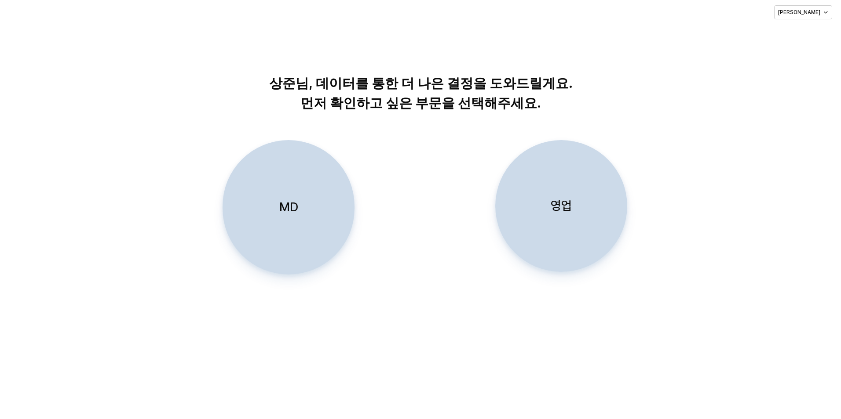
click at [559, 229] on div "영업" at bounding box center [561, 206] width 124 height 131
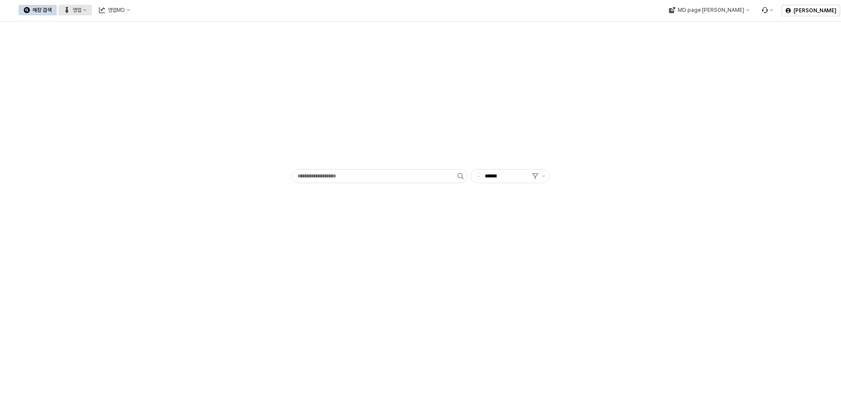
click at [81, 12] on div "영업" at bounding box center [77, 10] width 9 height 6
click at [155, 29] on div "목표매출 달성현황" at bounding box center [173, 26] width 47 height 7
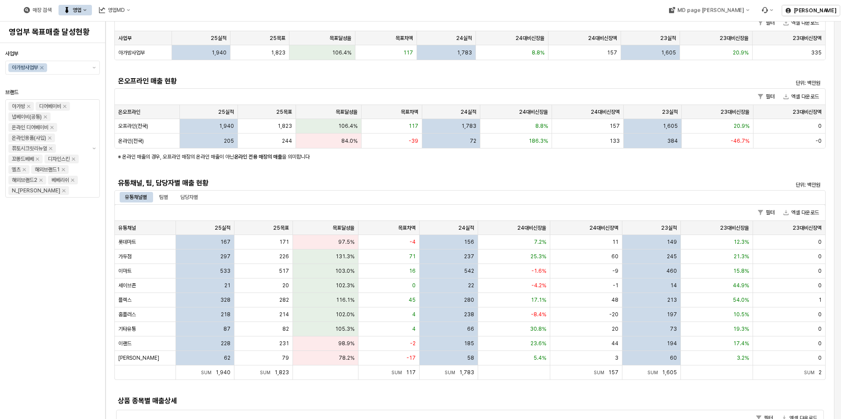
scroll to position [176, 0]
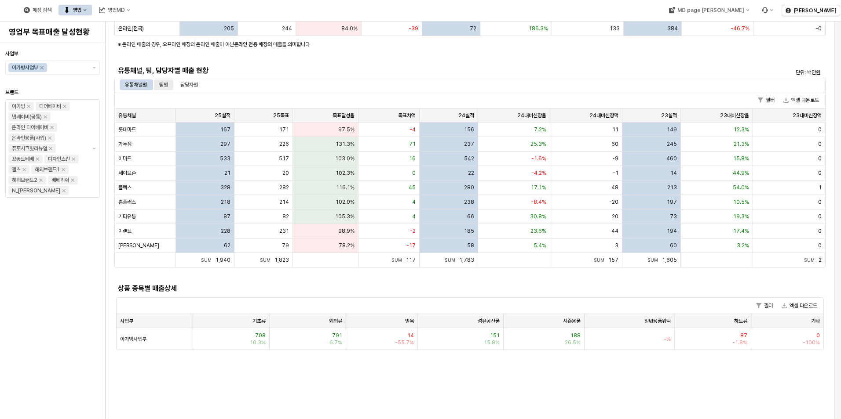
click at [164, 80] on div "팀별" at bounding box center [163, 85] width 9 height 11
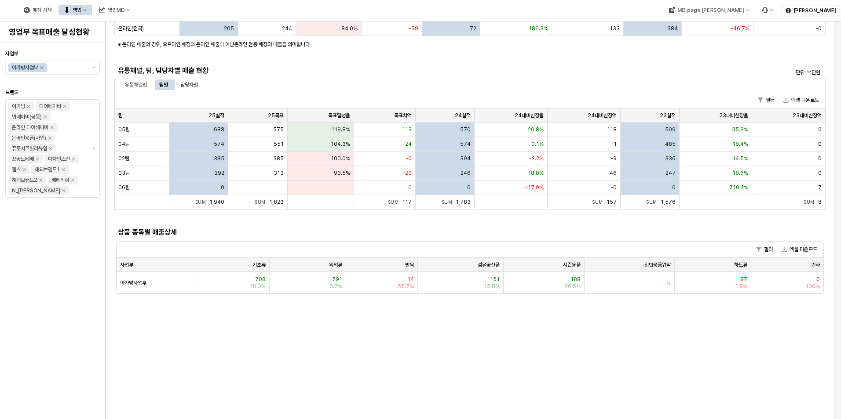
click at [127, 77] on div "유통채널, 팀, 담당자별 매출 현황" at bounding box center [380, 71] width 533 height 14
click at [131, 79] on div "유통채널별 팀별 담당자별" at bounding box center [469, 85] width 711 height 14
click at [137, 82] on div "유통채널별" at bounding box center [136, 85] width 22 height 11
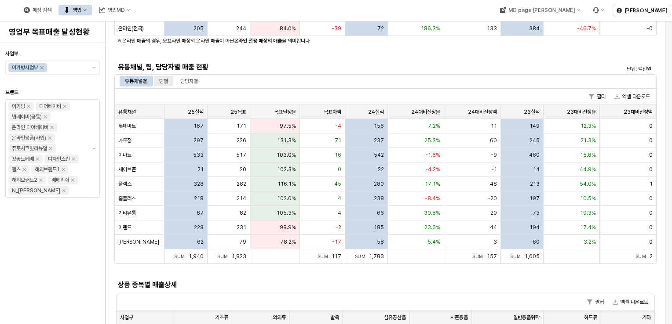
click at [167, 83] on div "팀별" at bounding box center [163, 81] width 9 height 11
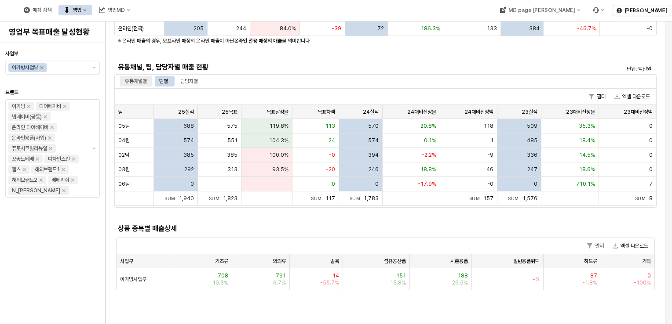
click at [133, 81] on div "유통채널별" at bounding box center [136, 81] width 22 height 11
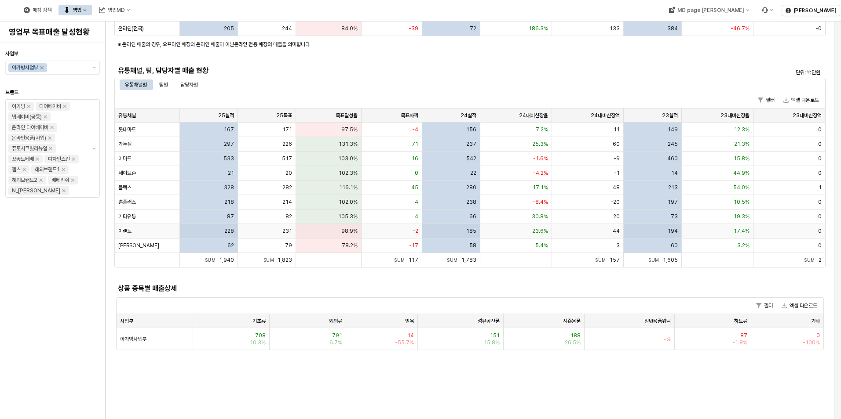
click at [152, 230] on div "이랜드" at bounding box center [147, 231] width 65 height 15
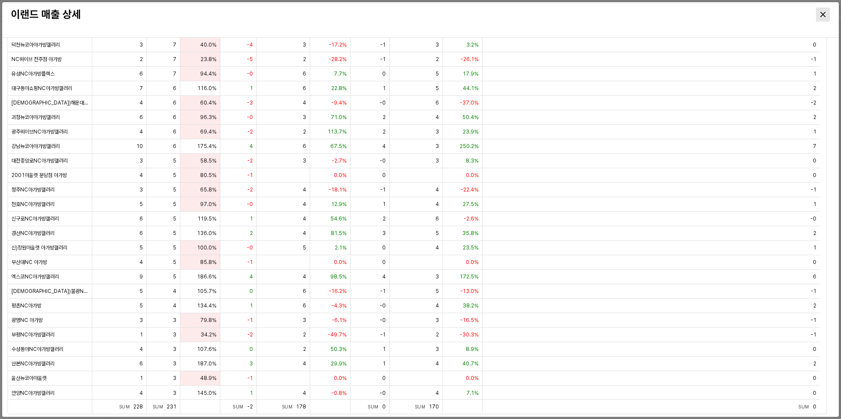
click at [819, 10] on div "Close" at bounding box center [822, 14] width 13 height 13
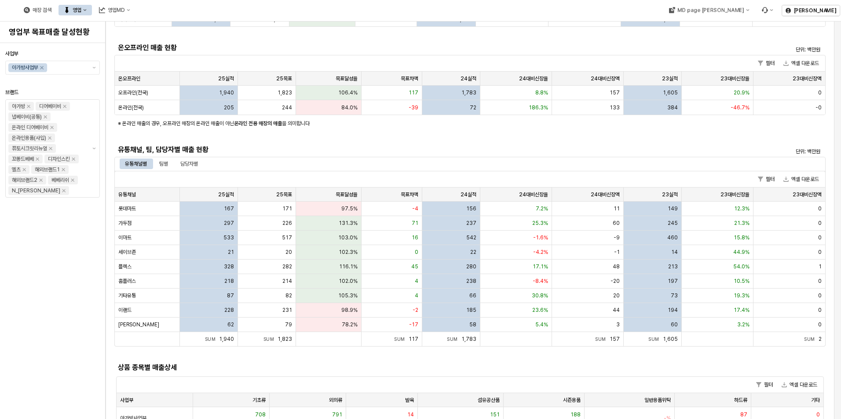
scroll to position [0, 0]
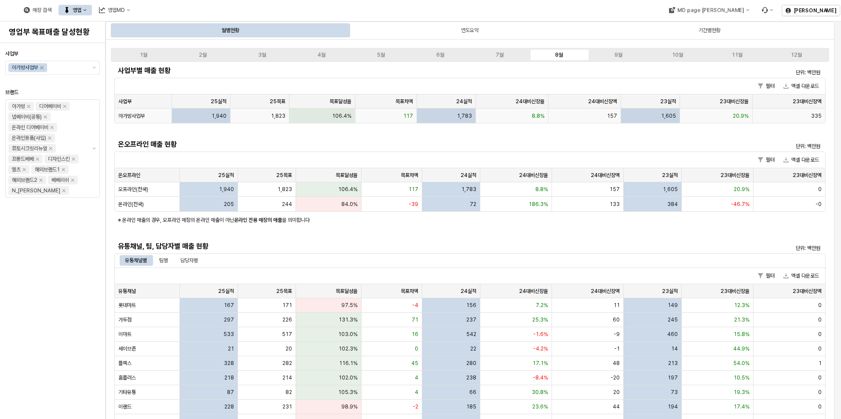
click at [153, 116] on div "아가방사업부" at bounding box center [143, 116] width 57 height 15
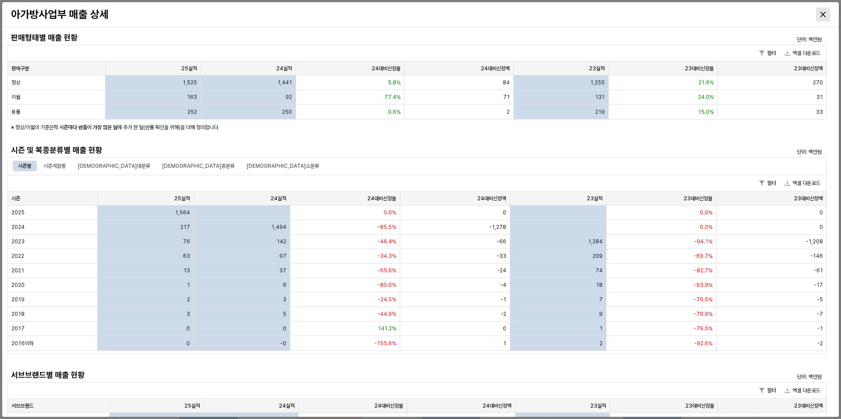
click at [825, 12] on div "Close" at bounding box center [822, 14] width 13 height 13
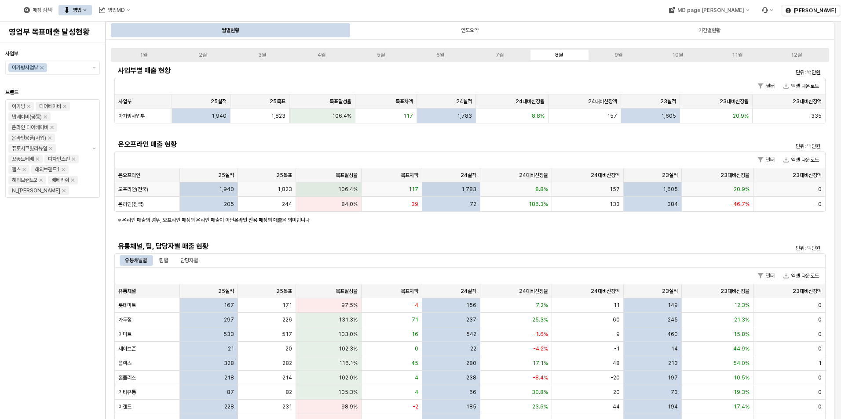
click at [191, 189] on div "1,940" at bounding box center [209, 189] width 58 height 15
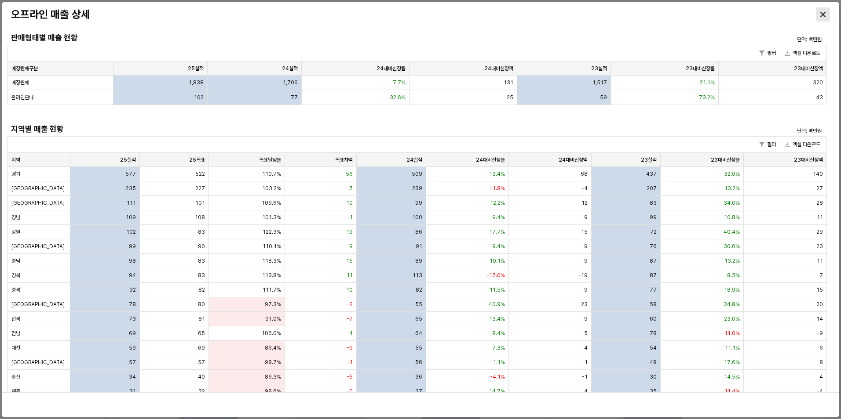
click at [821, 14] on icon "Close" at bounding box center [822, 14] width 5 height 5
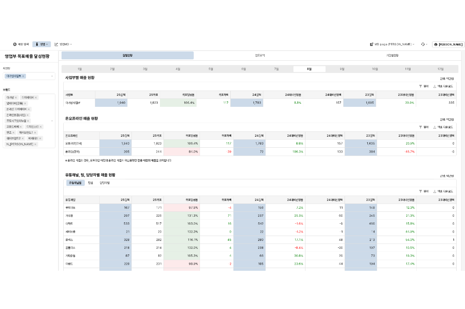
scroll to position [176, 0]
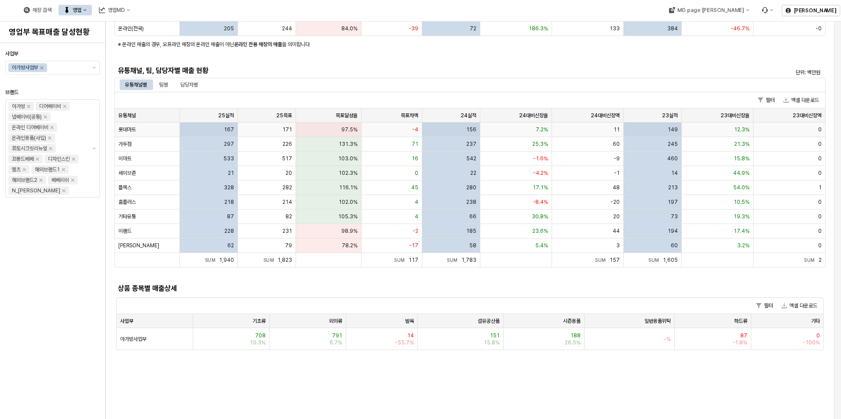
click at [159, 129] on div "롯데마트" at bounding box center [147, 130] width 65 height 15
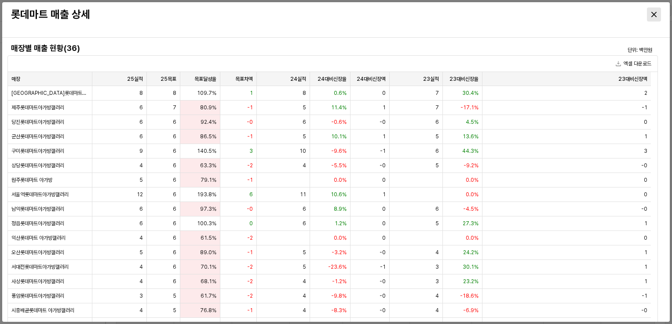
click at [652, 11] on div "Close" at bounding box center [653, 14] width 13 height 13
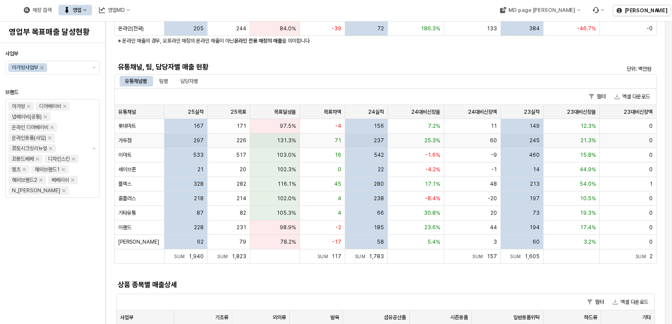
click at [176, 142] on div "297" at bounding box center [185, 141] width 43 height 15
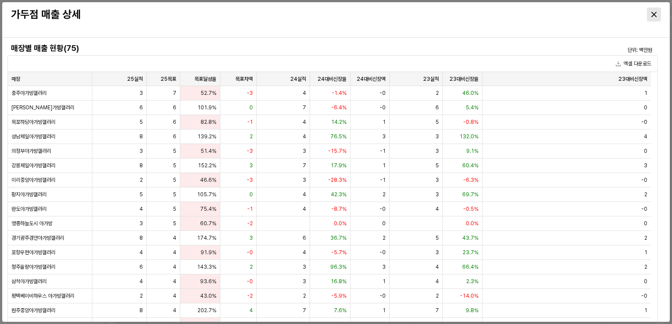
click at [652, 15] on icon "Close" at bounding box center [653, 14] width 5 height 5
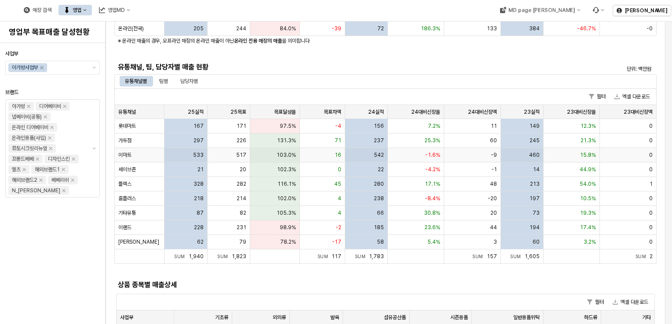
click at [176, 153] on div "533" at bounding box center [185, 155] width 43 height 15
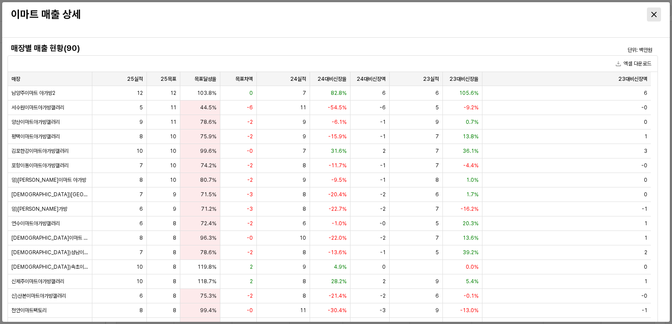
click at [655, 17] on icon "Close" at bounding box center [653, 14] width 5 height 5
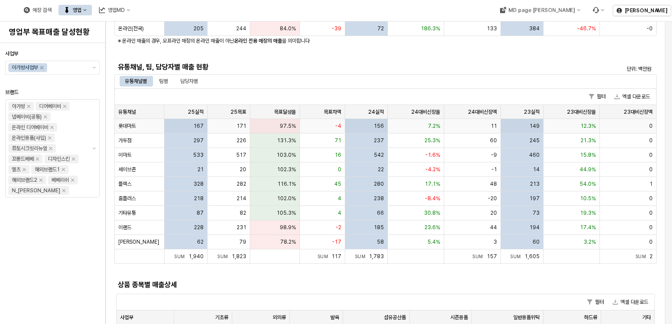
click at [186, 123] on div "167" at bounding box center [185, 126] width 43 height 15
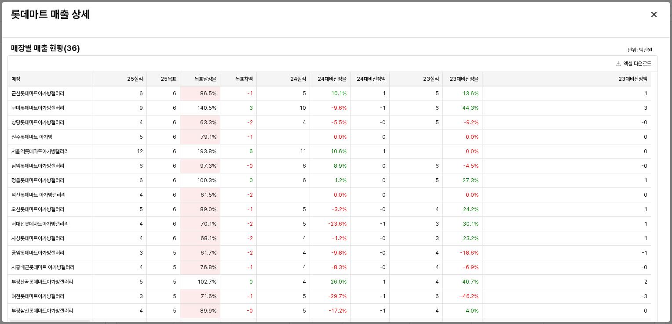
scroll to position [88, 0]
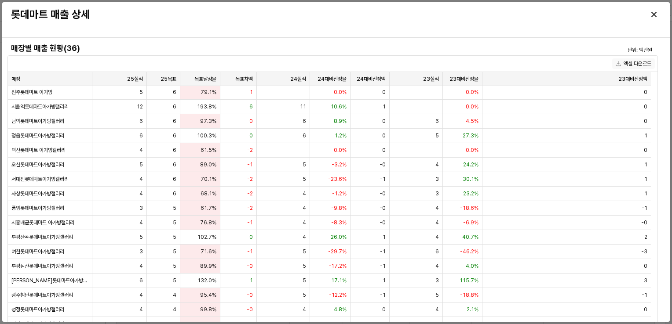
click at [633, 66] on button "엑셀 다운로드" at bounding box center [633, 63] width 43 height 11
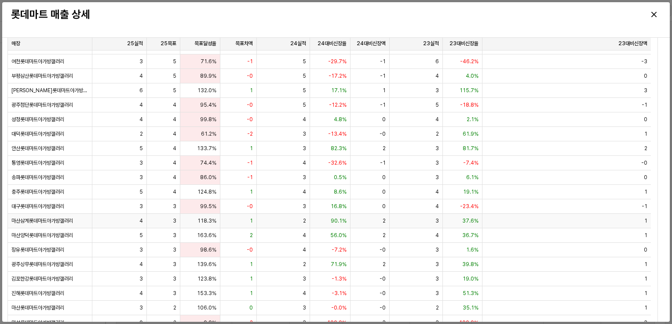
scroll to position [60, 0]
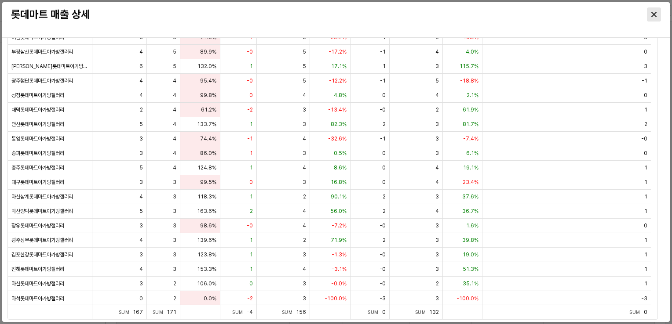
click at [653, 15] on icon "Close" at bounding box center [653, 14] width 5 height 5
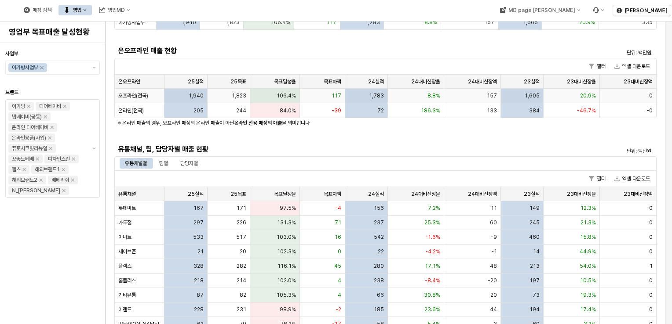
scroll to position [132, 0]
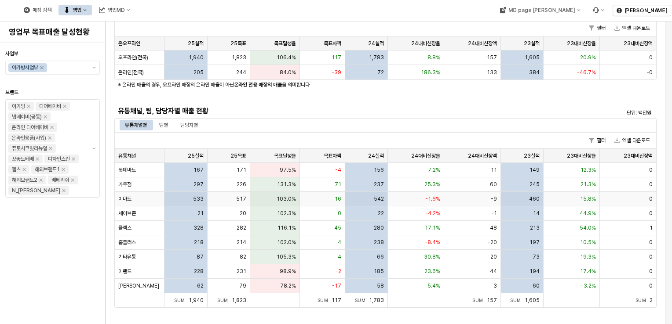
click at [147, 199] on div "이마트" at bounding box center [140, 199] width 50 height 15
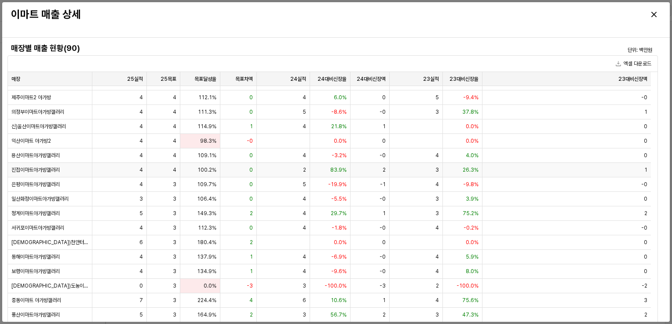
scroll to position [1026, 0]
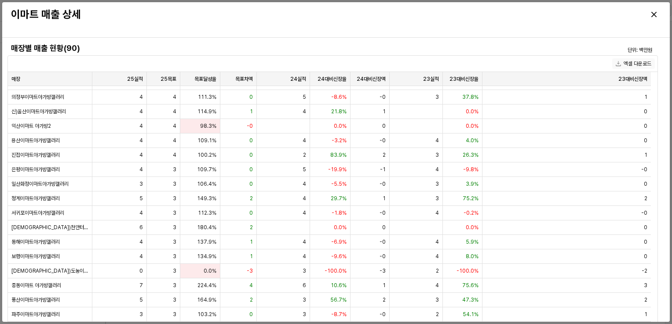
click at [630, 60] on button "엑셀 다운로드" at bounding box center [633, 63] width 43 height 11
click at [656, 13] on icon "Close" at bounding box center [653, 14] width 5 height 5
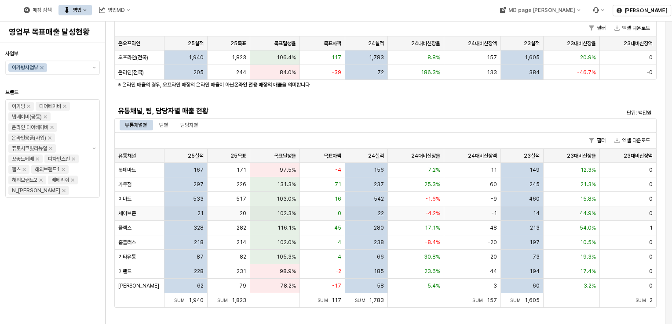
click at [137, 213] on div "세이브존" at bounding box center [140, 214] width 50 height 15
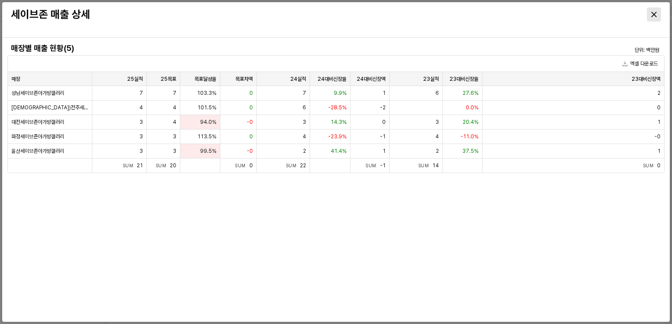
click at [653, 15] on icon "Close" at bounding box center [653, 14] width 5 height 5
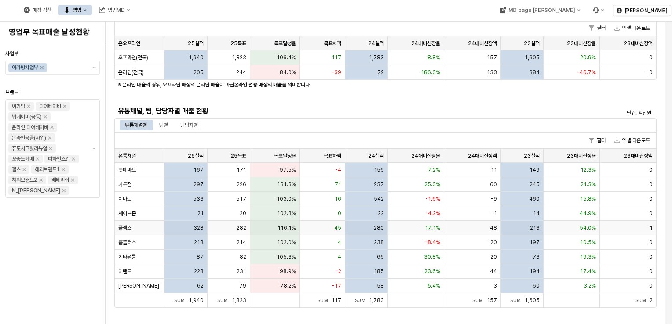
click at [190, 229] on div "328" at bounding box center [185, 228] width 43 height 15
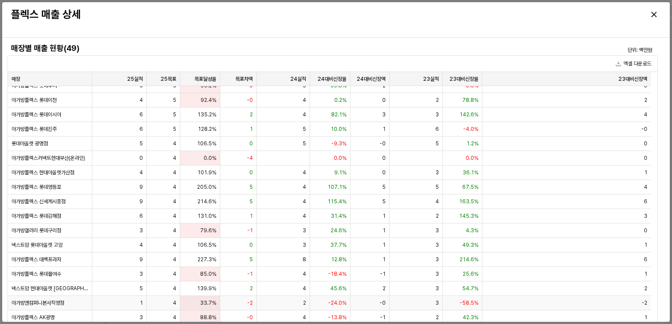
scroll to position [431, 0]
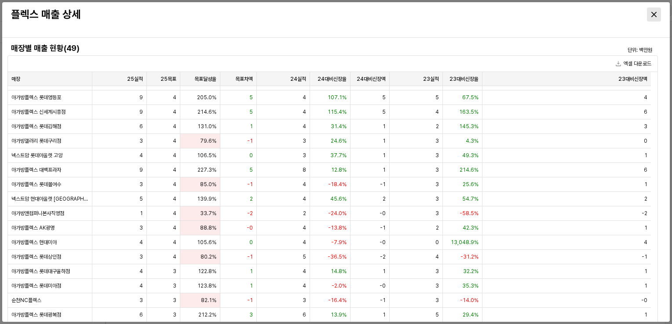
click at [653, 14] on icon "Close" at bounding box center [653, 14] width 5 height 5
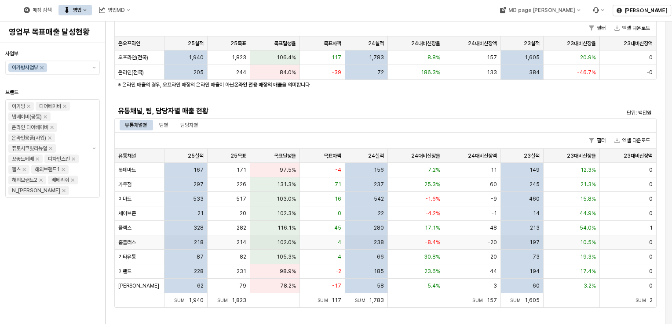
click at [183, 237] on div "218" at bounding box center [185, 243] width 43 height 15
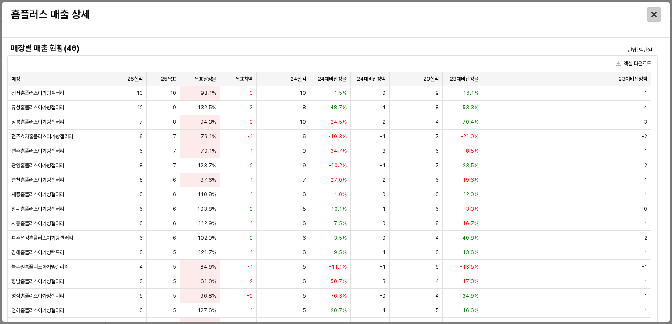
click at [654, 15] on icon "Close" at bounding box center [653, 14] width 5 height 5
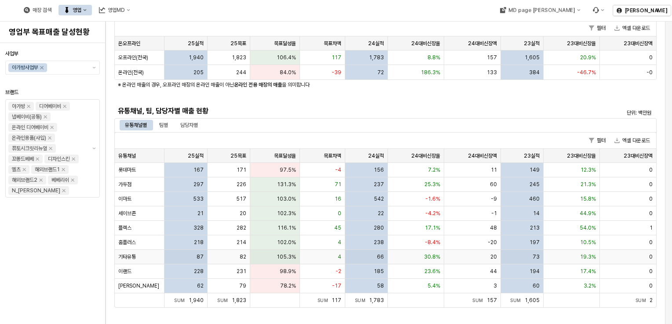
click at [177, 261] on div "87" at bounding box center [185, 257] width 43 height 15
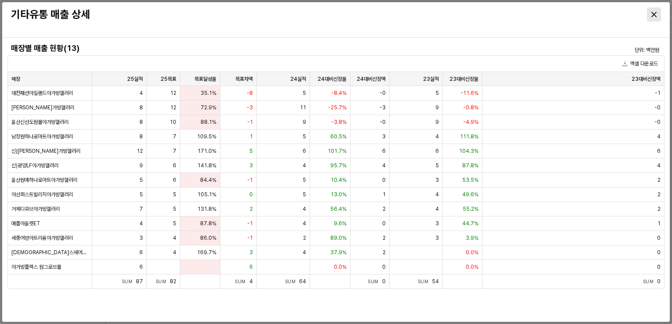
click at [654, 14] on icon "Close" at bounding box center [653, 14] width 5 height 5
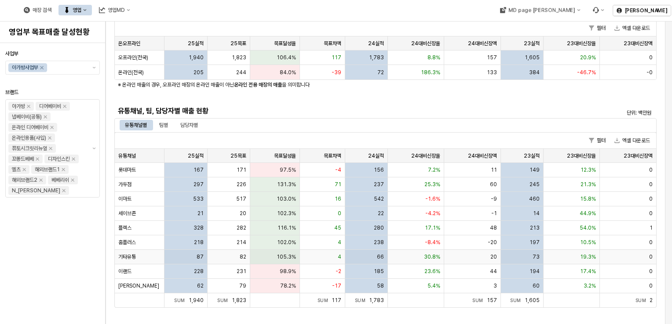
click at [170, 255] on div "87" at bounding box center [185, 257] width 43 height 15
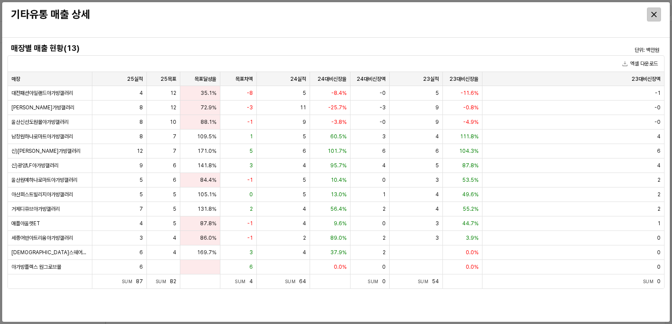
click at [659, 13] on div "Close" at bounding box center [653, 14] width 13 height 13
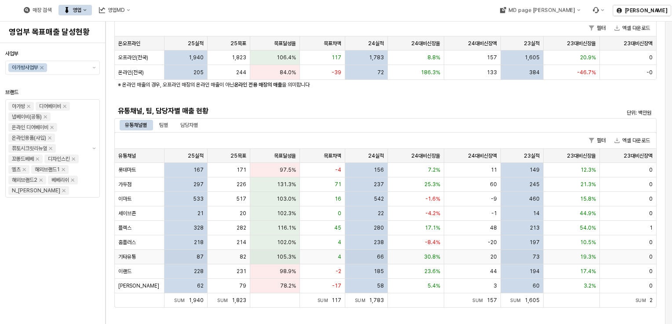
click at [169, 261] on div "87" at bounding box center [185, 257] width 43 height 15
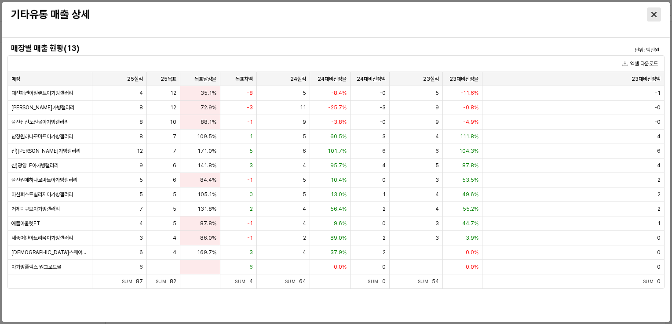
click at [656, 12] on div "Close" at bounding box center [653, 14] width 13 height 13
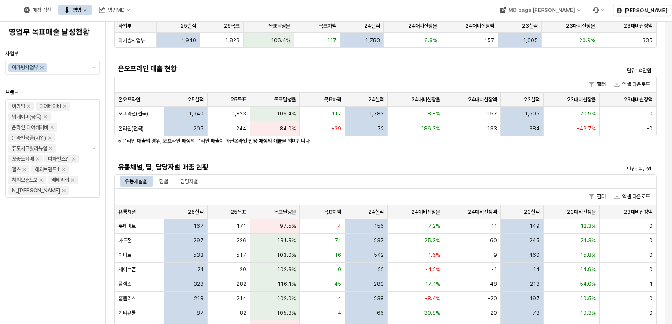
scroll to position [0, 0]
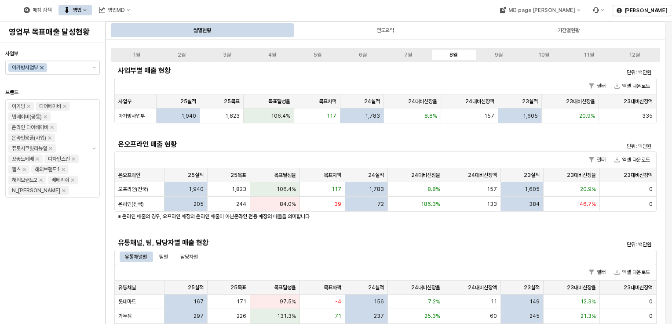
click at [40, 68] on icon "Remove 아가방사업부" at bounding box center [41, 67] width 7 height 7
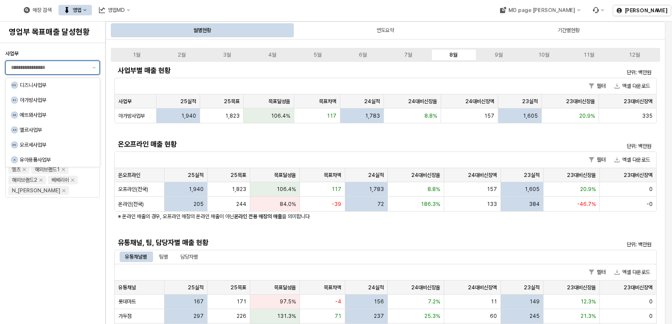
click at [46, 68] on input "사업부" at bounding box center [49, 67] width 76 height 9
click at [33, 114] on div "에뜨와사업부" at bounding box center [54, 115] width 69 height 7
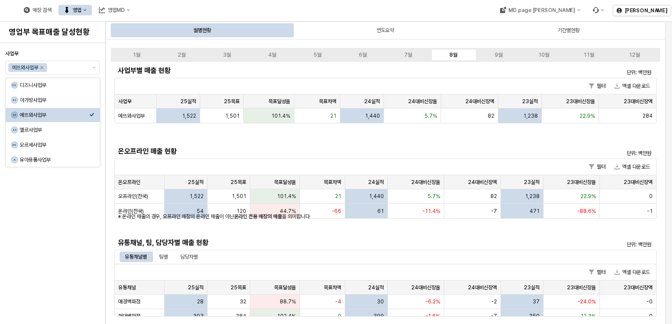
click at [101, 233] on div "사업부 에뜨와사업부 브랜드 에뜨와 온라인용품(사입) 퓨토시크릿리뉴얼 디자인스킨 엘츠 해외브랜드1 해외브랜드2 베베리쉬" at bounding box center [52, 183] width 105 height 281
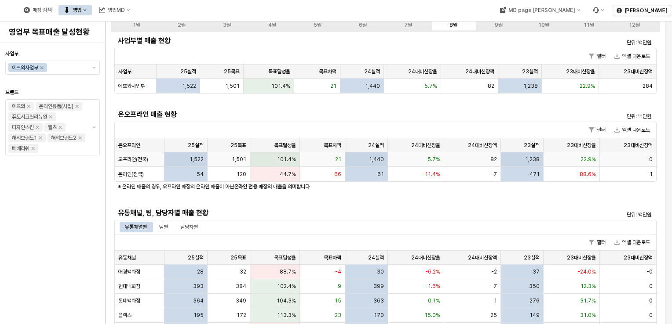
scroll to position [176, 0]
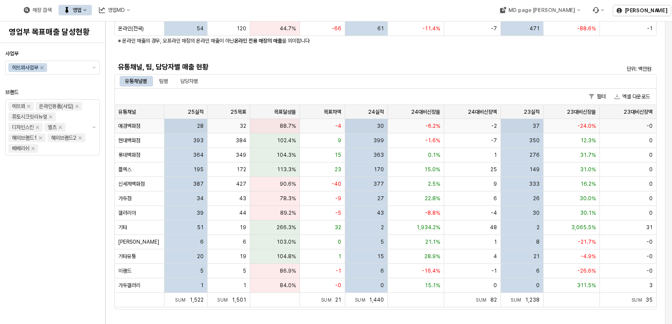
click at [153, 127] on div "애경백화점" at bounding box center [140, 126] width 50 height 15
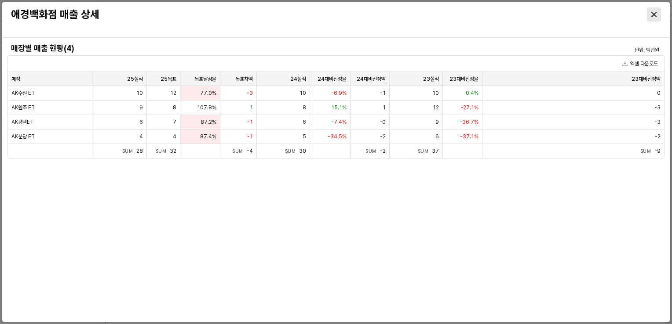
click at [649, 14] on div "Close" at bounding box center [653, 14] width 13 height 13
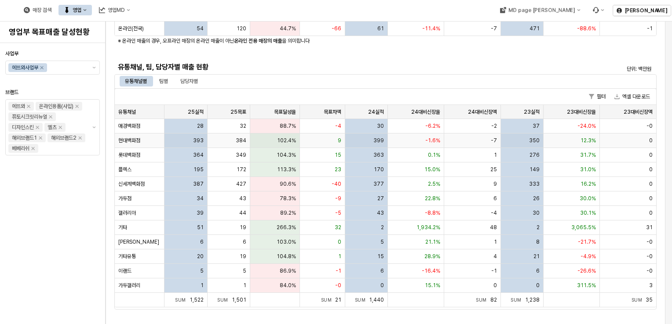
click at [156, 142] on div "현대백화점" at bounding box center [140, 141] width 50 height 15
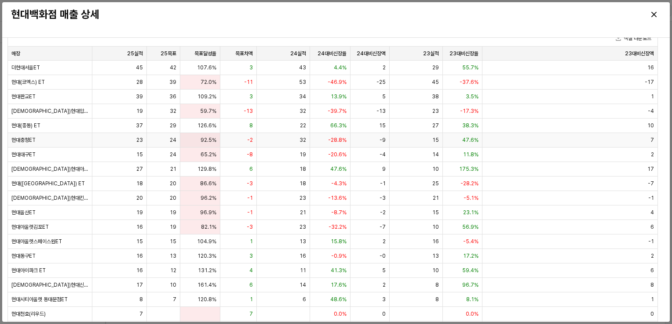
scroll to position [0, 0]
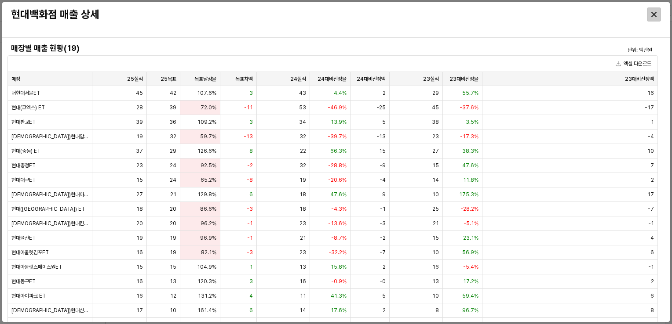
click at [652, 15] on icon "Close" at bounding box center [653, 14] width 5 height 5
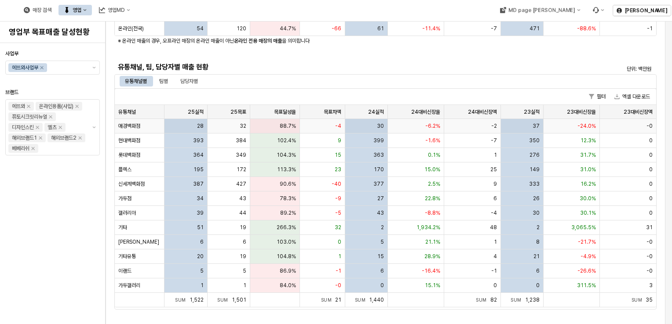
click at [143, 127] on div "애경백화점" at bounding box center [140, 126] width 50 height 15
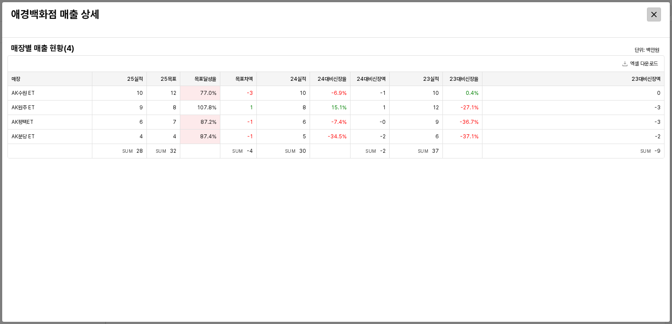
click at [658, 13] on div "Close" at bounding box center [653, 14] width 13 height 13
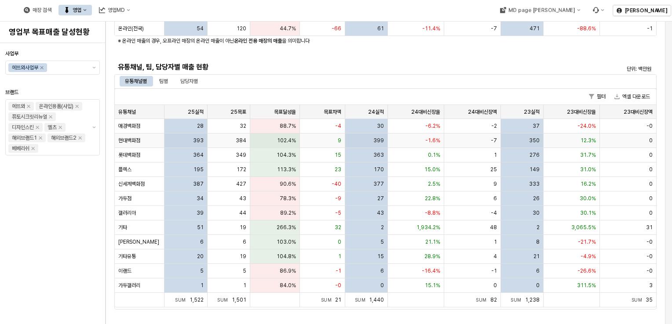
click at [178, 141] on div "393" at bounding box center [185, 141] width 43 height 15
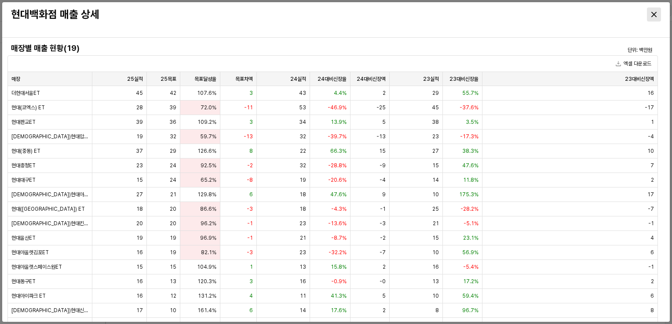
click at [655, 13] on icon "Close" at bounding box center [653, 14] width 5 height 5
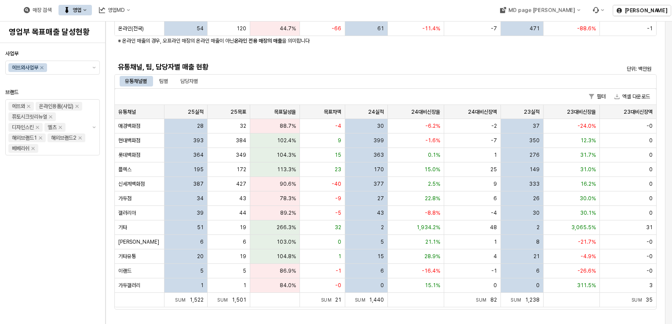
click at [60, 203] on div "사업부 에뜨와사업부 브랜드 에뜨와 온라인용품(사입) 퓨토시크릿리뉴얼 디자인스킨 엘츠 해외브랜드1 해외브랜드2 베베리쉬" at bounding box center [52, 184] width 95 height 274
click at [161, 81] on div "팀별" at bounding box center [163, 81] width 9 height 11
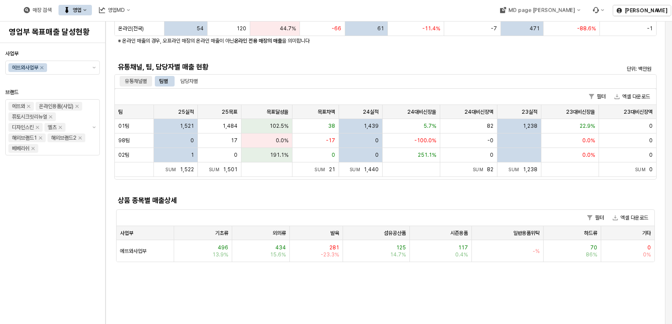
click at [142, 81] on div "유통채널별" at bounding box center [136, 81] width 22 height 11
